Goal: Task Accomplishment & Management: Manage account settings

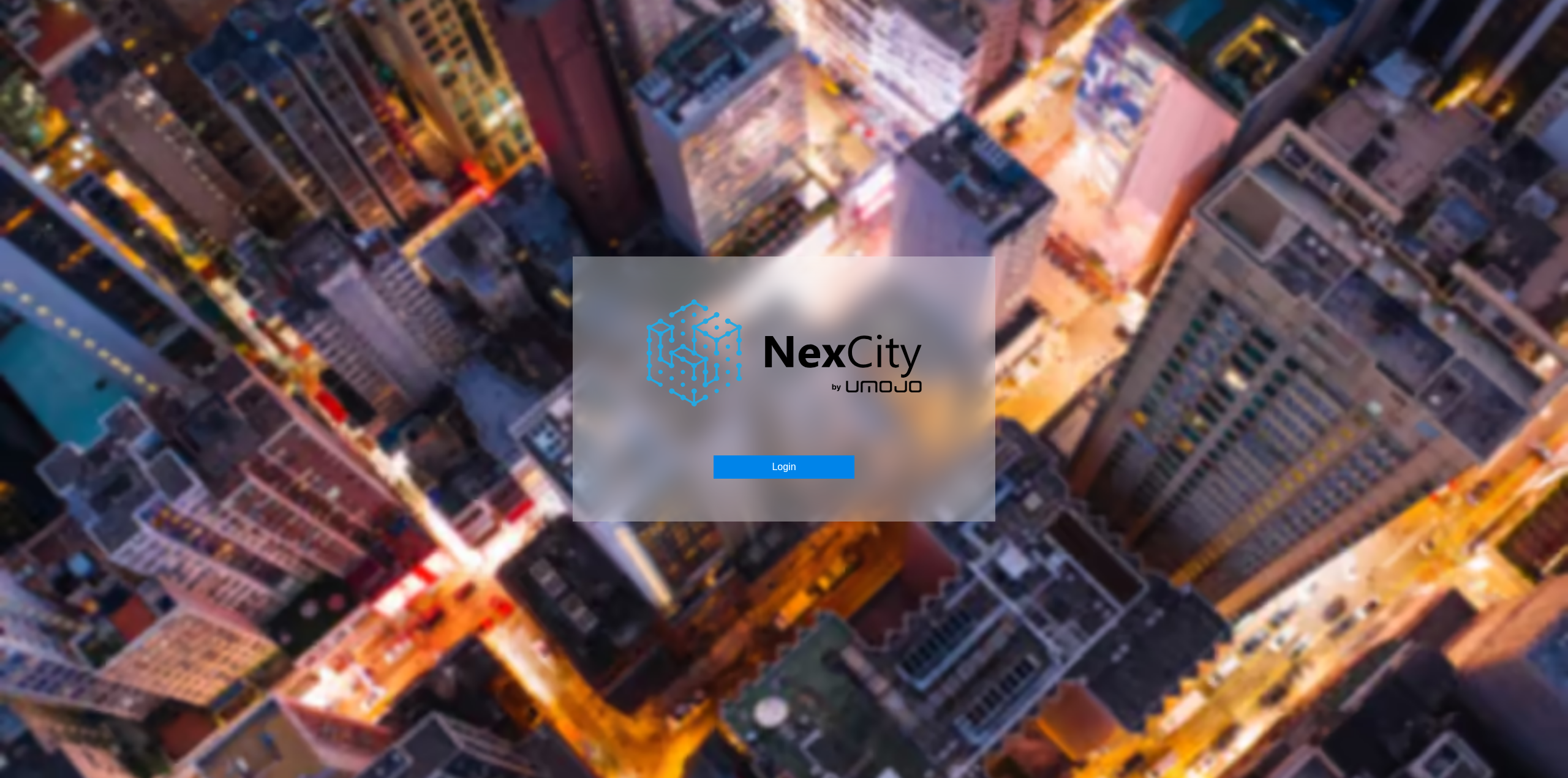
click at [791, 464] on button "Login" at bounding box center [784, 467] width 140 height 24
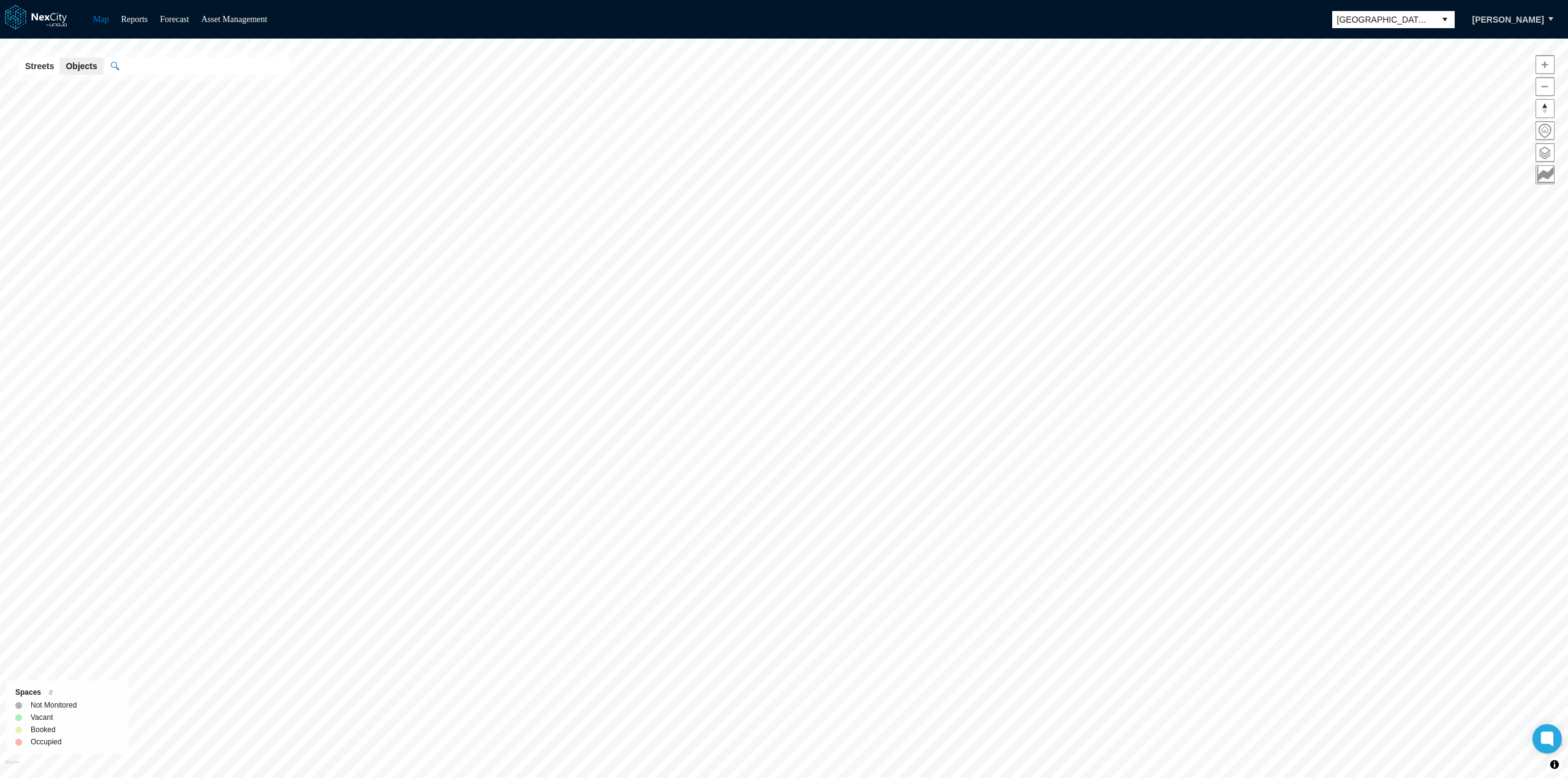
click at [247, 27] on div "Map Reports Forecast Asset Management [GEOGRAPHIC_DATA][PERSON_NAME] [PERSON_NA…" at bounding box center [784, 19] width 1568 height 39
click at [242, 21] on link "Asset Management" at bounding box center [234, 19] width 66 height 9
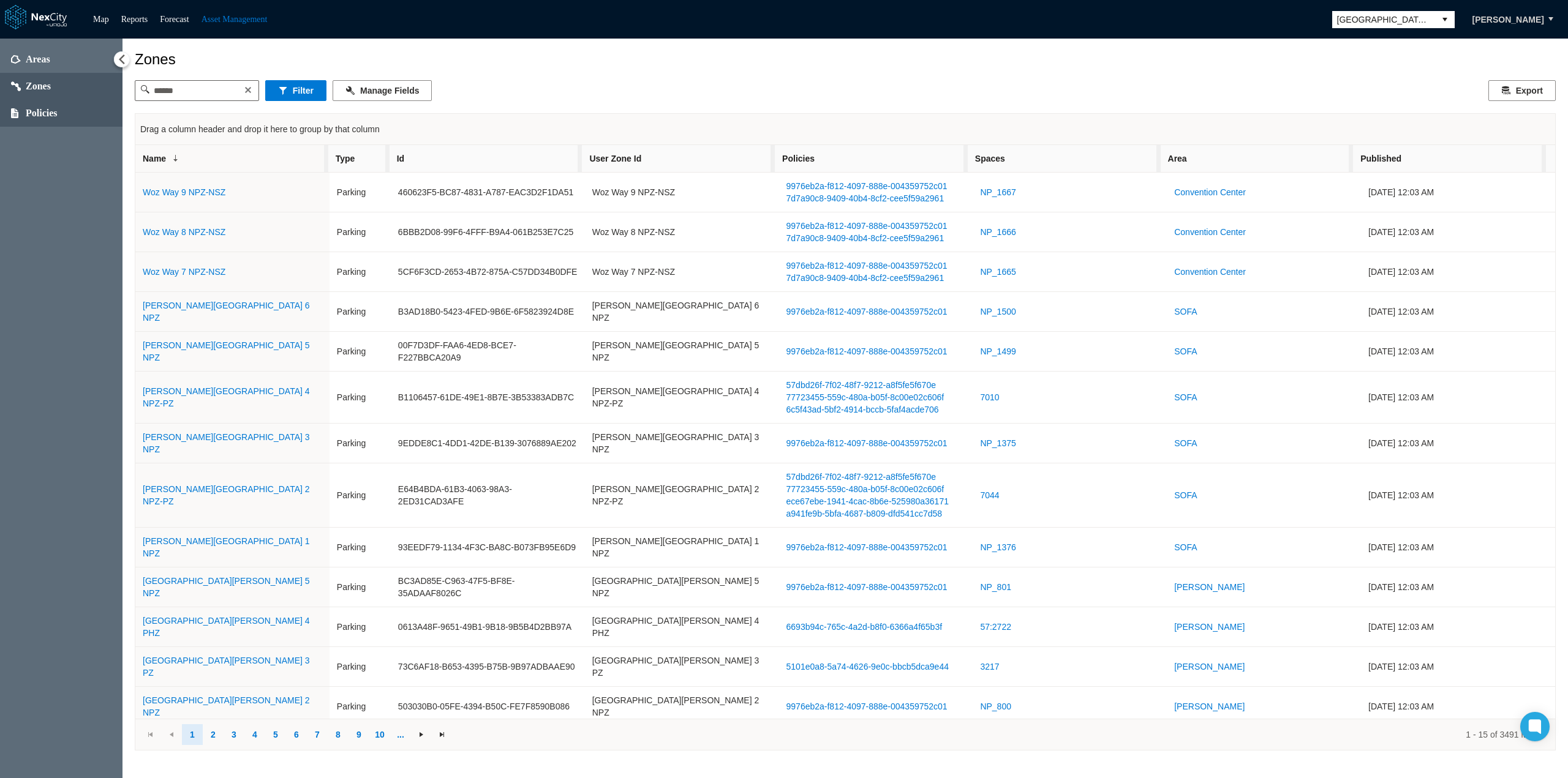
click at [43, 114] on span "Policies" at bounding box center [42, 114] width 32 height 12
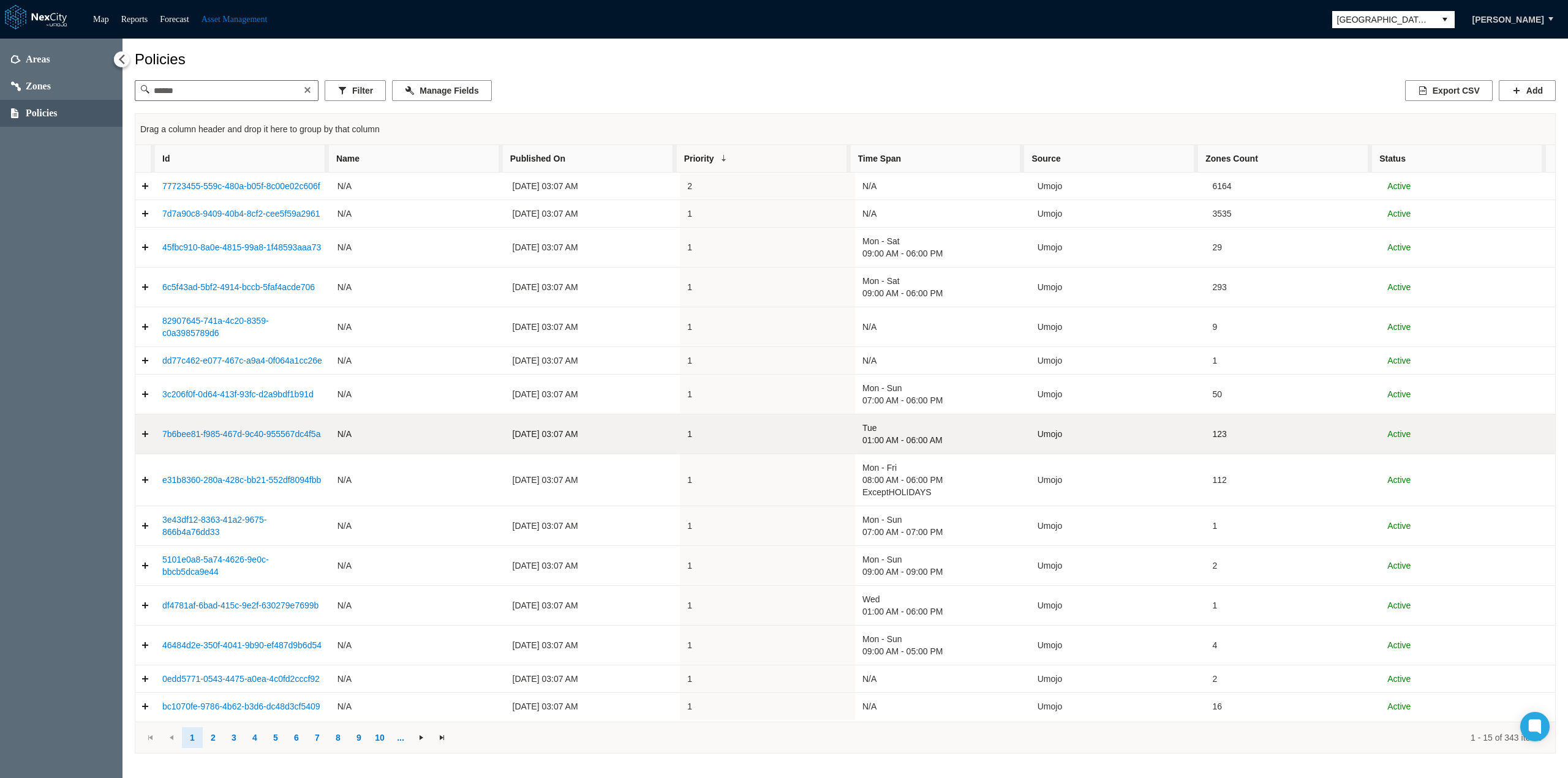
click at [145, 434] on link "Expand detail row" at bounding box center [146, 434] width 20 height 24
